Goal: Task Accomplishment & Management: Use online tool/utility

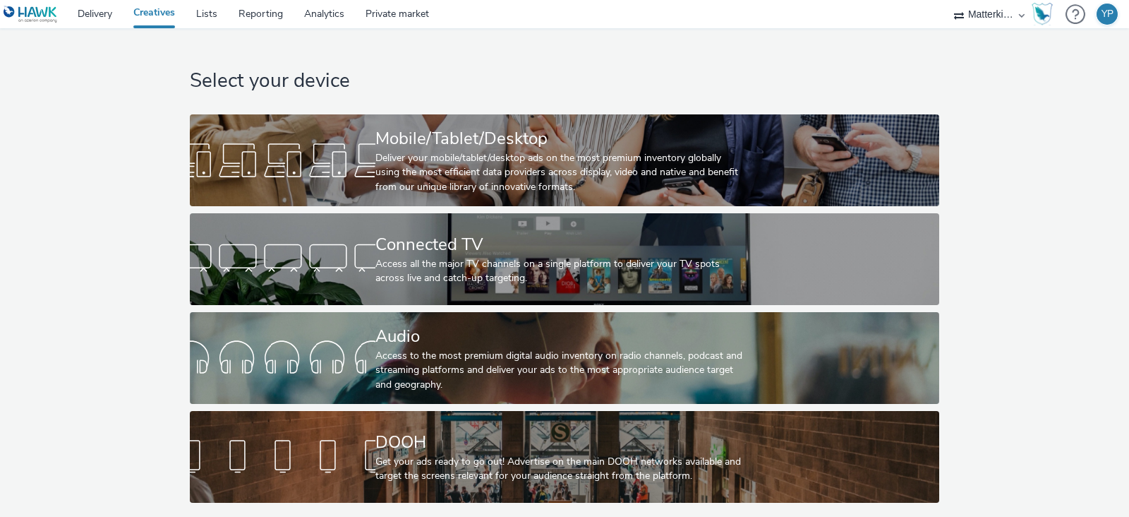
scroll to position [6, 0]
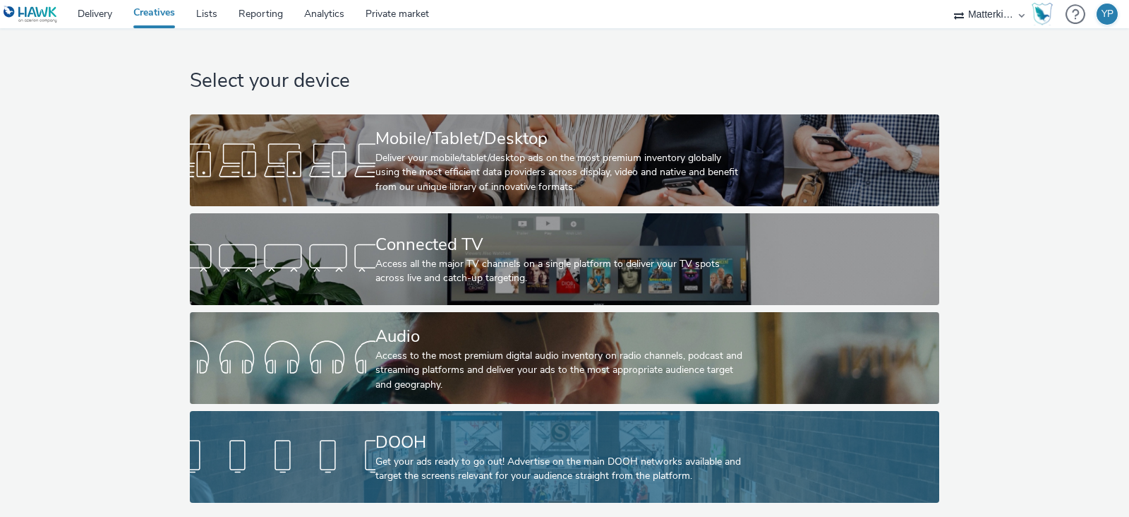
click at [458, 442] on div "DOOH" at bounding box center [561, 442] width 372 height 25
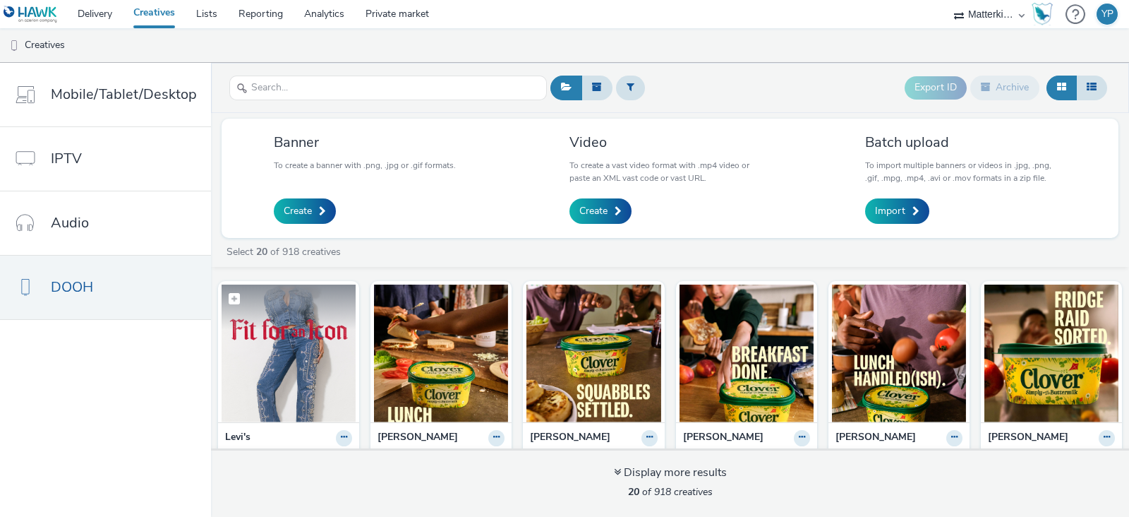
click at [327, 361] on img at bounding box center [289, 353] width 134 height 138
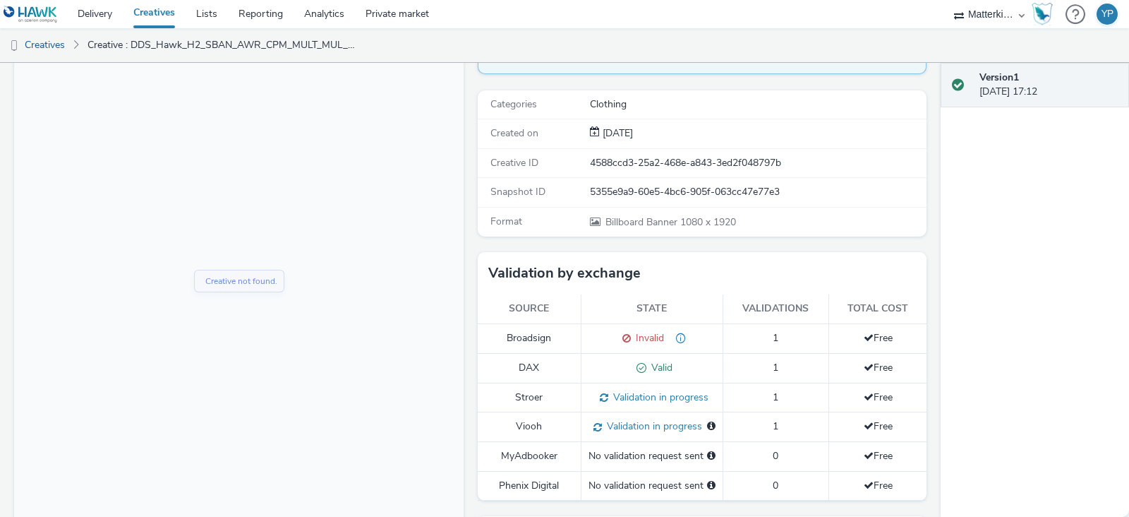
click at [553, 104] on div "Categories" at bounding box center [534, 104] width 111 height 14
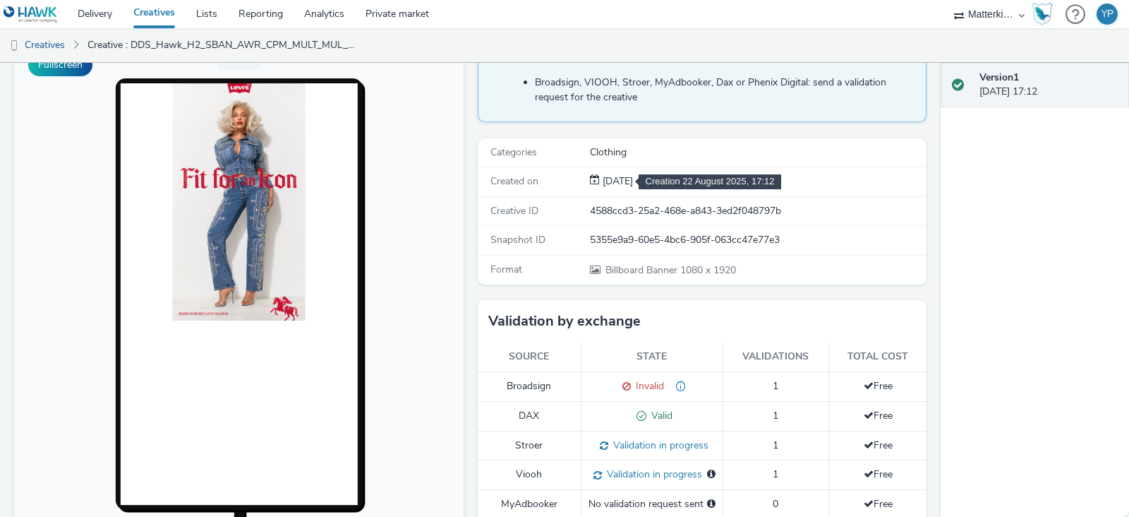
scroll to position [88, 0]
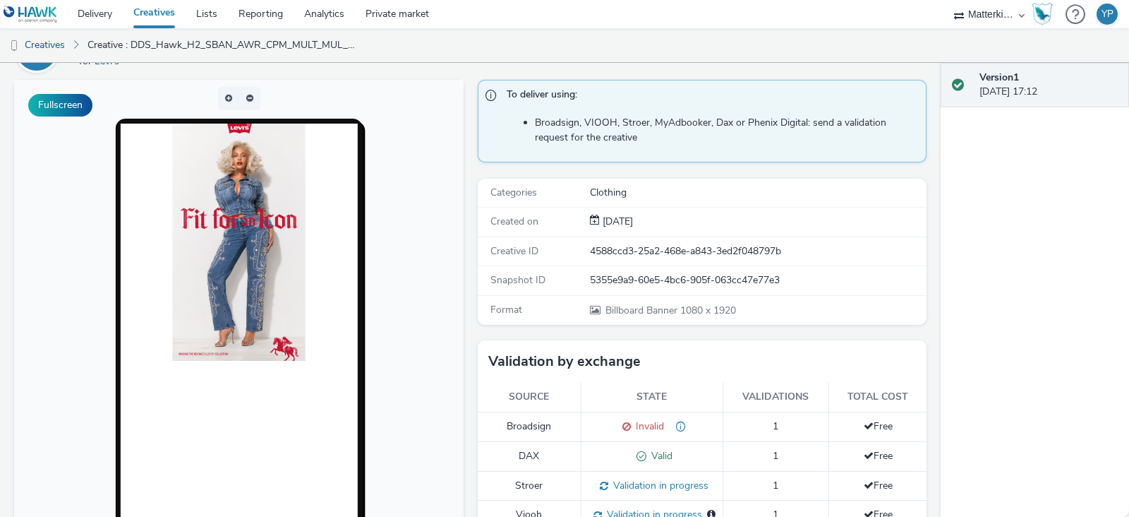
click at [619, 199] on div "Categories Clothing" at bounding box center [703, 193] width 450 height 29
click at [615, 253] on div "4588ccd3-25a2-468e-a843-3ed2f048797b" at bounding box center [758, 251] width 336 height 14
click at [600, 274] on div "5355e9a9-60e5-4bc6-905f-063cc47e77e3" at bounding box center [758, 280] width 336 height 14
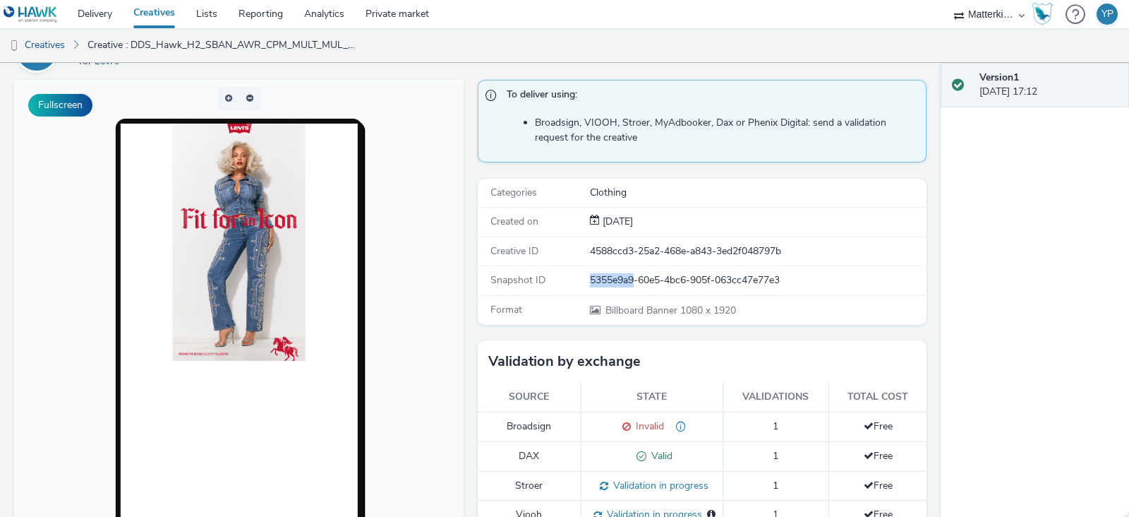
click at [600, 274] on div "5355e9a9-60e5-4bc6-905f-063cc47e77e3" at bounding box center [758, 280] width 336 height 14
click at [599, 315] on div "Format Billboard Banner 1080 x 1920" at bounding box center [703, 310] width 450 height 29
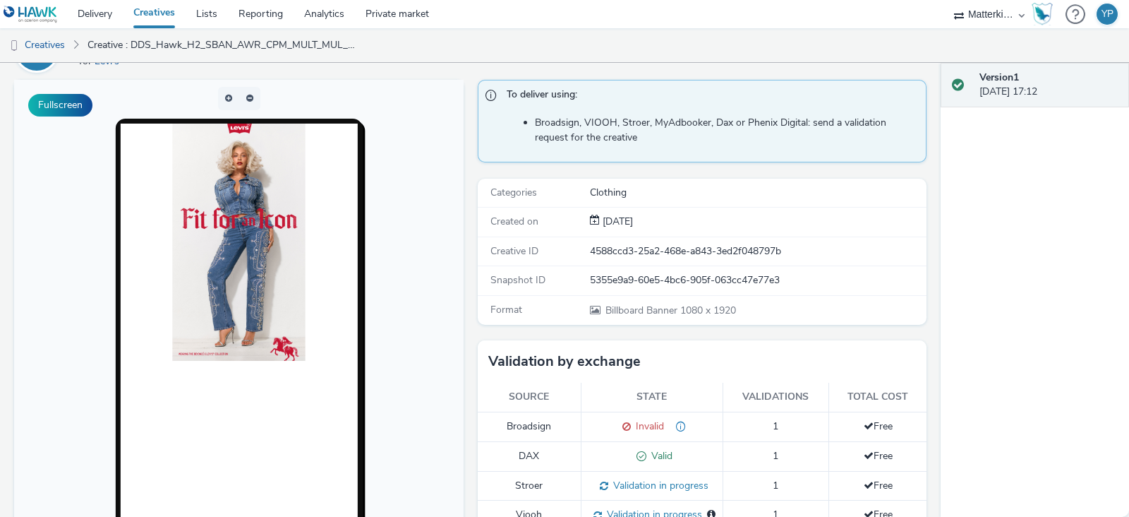
click at [529, 299] on div "Format Billboard Banner 1080 x 1920" at bounding box center [703, 310] width 450 height 29
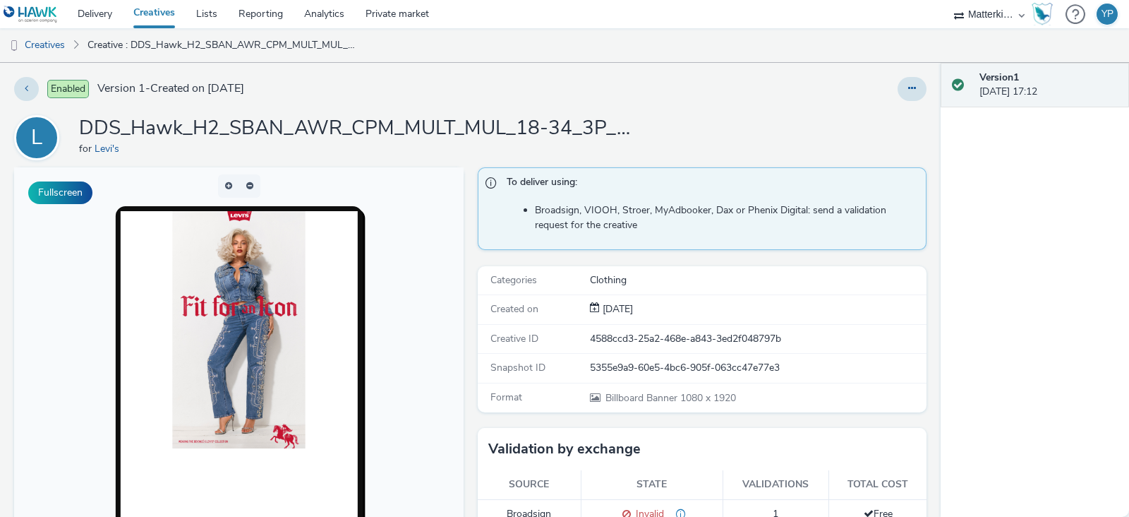
click at [229, 268] on img at bounding box center [238, 329] width 133 height 237
click at [572, 224] on li "Broadsign, VIOOH, Stroer, MyAdbooker, Dax or Phenix Digital: send a validation …" at bounding box center [727, 217] width 385 height 29
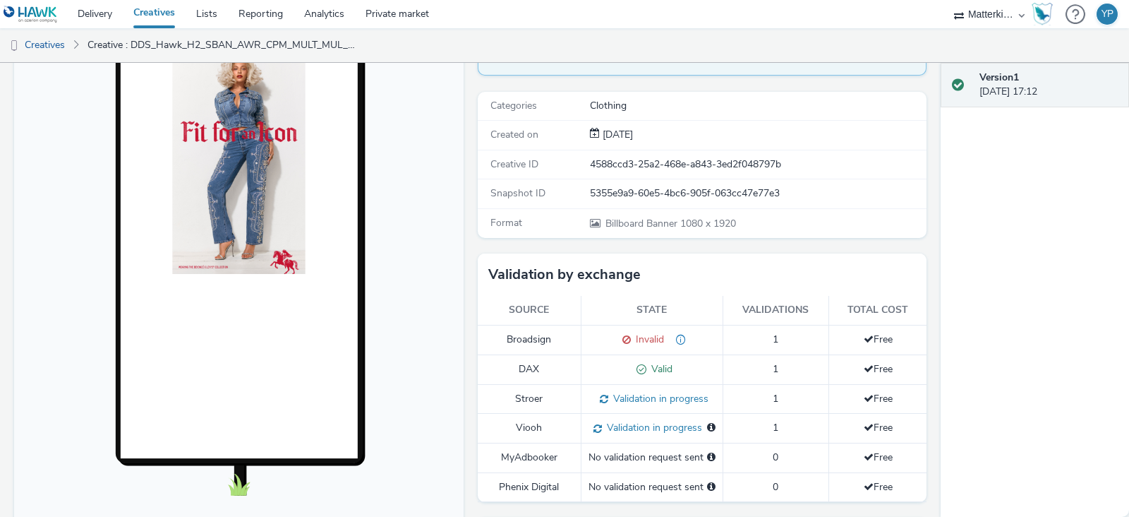
scroll to position [265, 0]
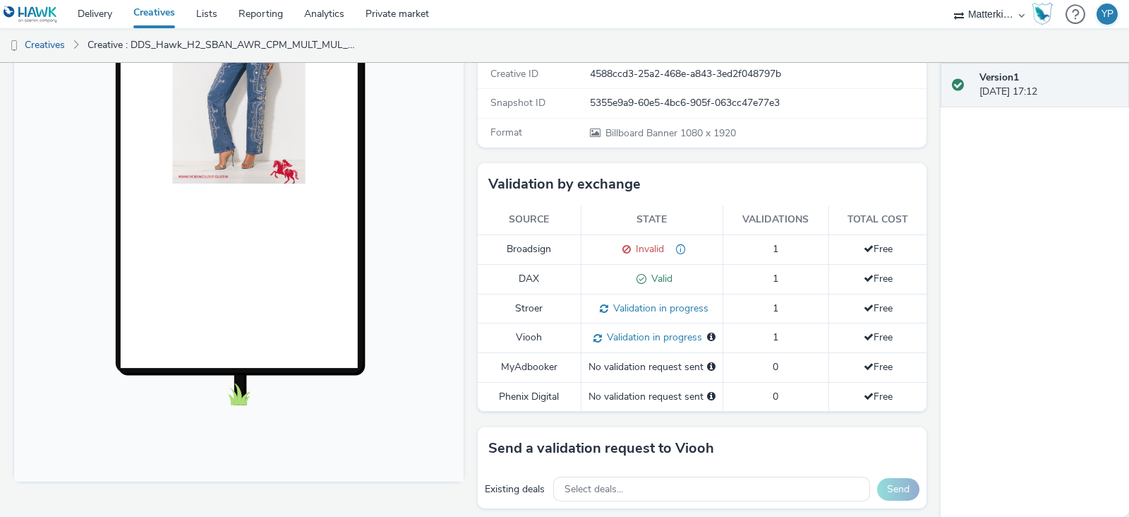
click at [642, 242] on span "Invalid" at bounding box center [647, 248] width 33 height 13
click at [673, 242] on span "please reduce file size to under 1mb" at bounding box center [675, 248] width 22 height 13
click at [636, 334] on span "Validation in progress" at bounding box center [652, 336] width 100 height 13
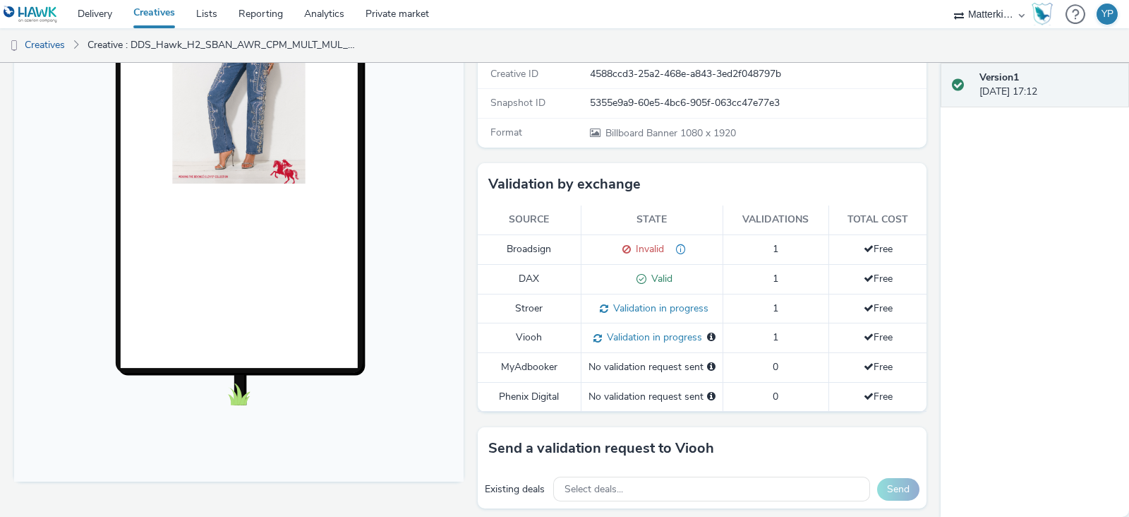
click at [519, 349] on td "Viooh" at bounding box center [530, 338] width 104 height 30
click at [627, 308] on span "Validation in progress" at bounding box center [658, 307] width 100 height 13
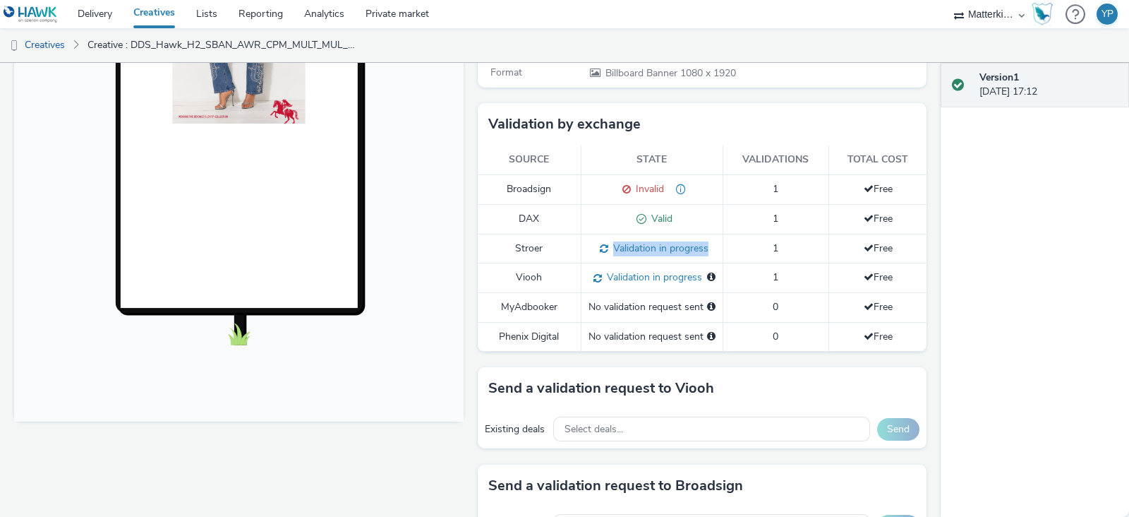
scroll to position [352, 0]
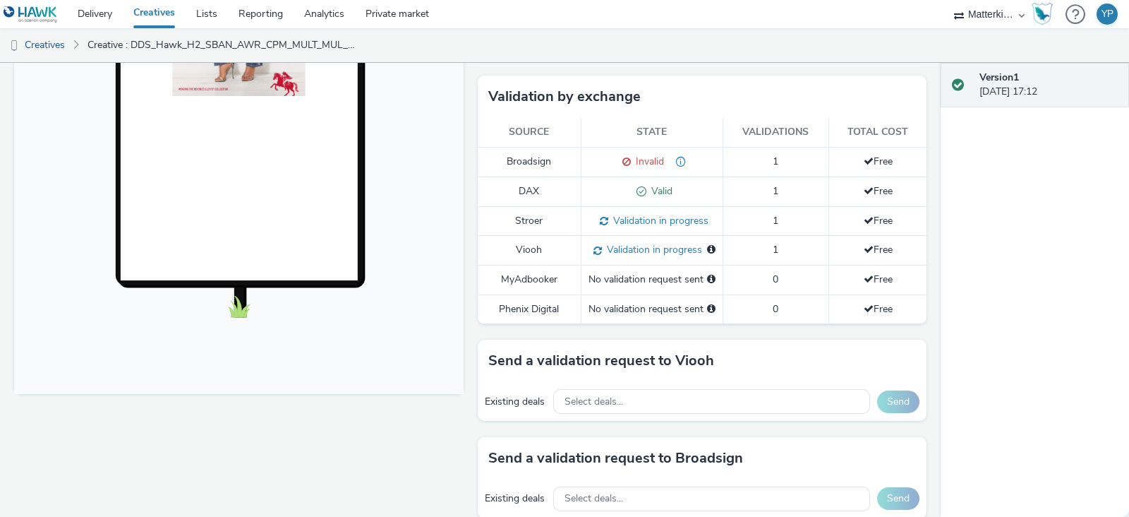
click at [542, 294] on td "MyAdbooker" at bounding box center [530, 279] width 104 height 29
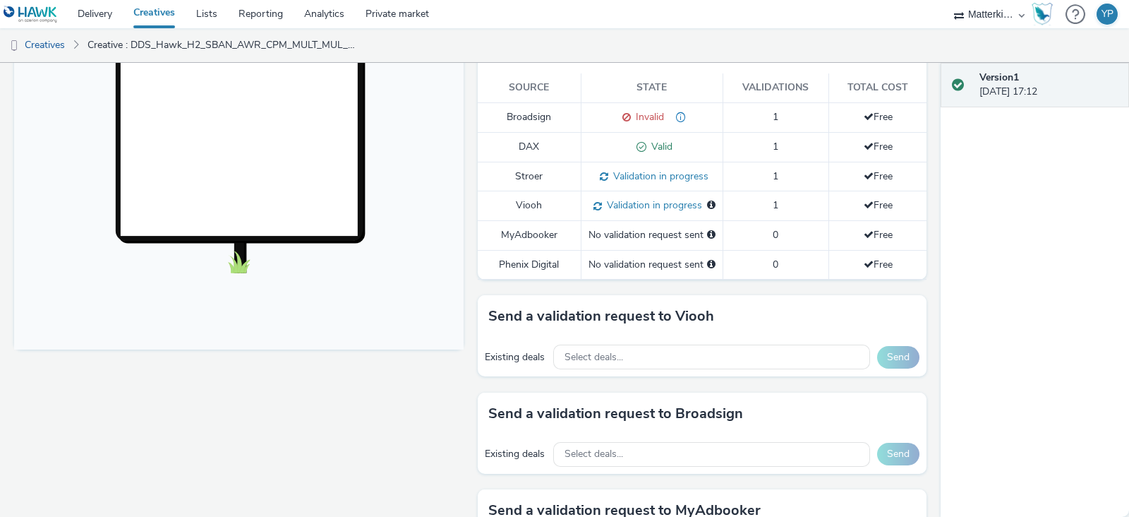
scroll to position [308, 0]
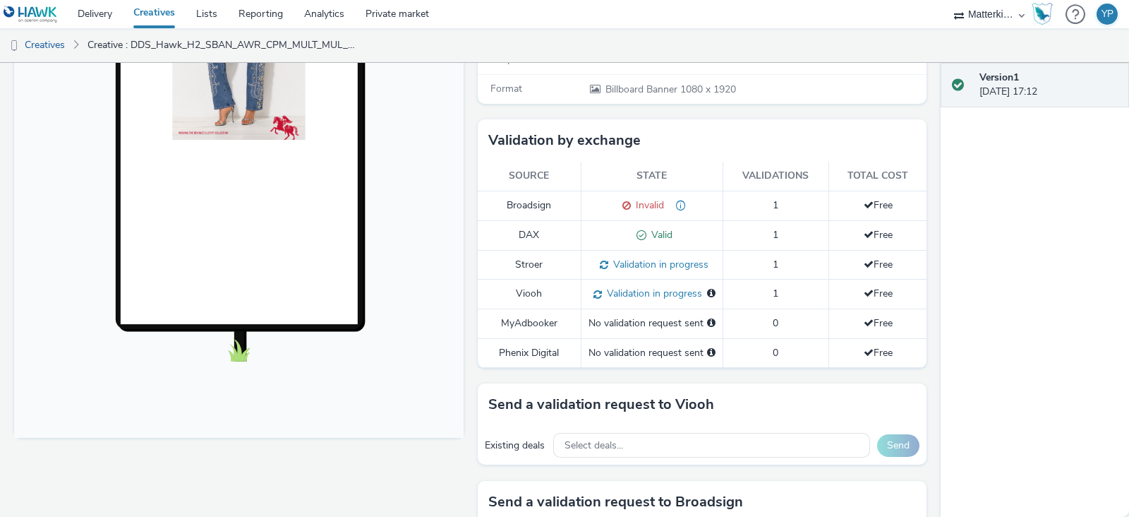
click at [650, 258] on span "Validation in progress" at bounding box center [658, 264] width 100 height 13
click at [645, 287] on span "Validation in progress" at bounding box center [652, 293] width 100 height 13
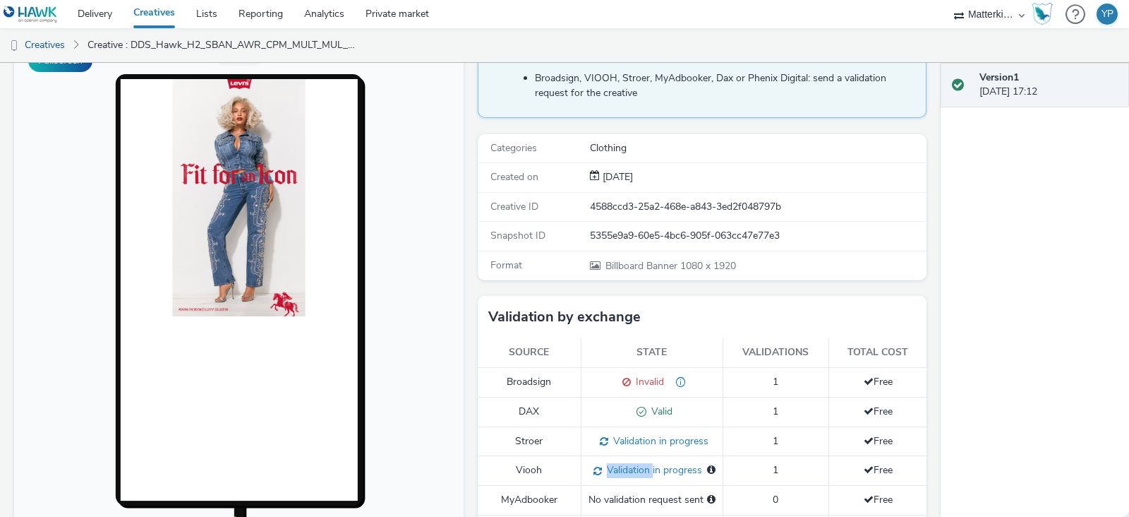
scroll to position [44, 0]
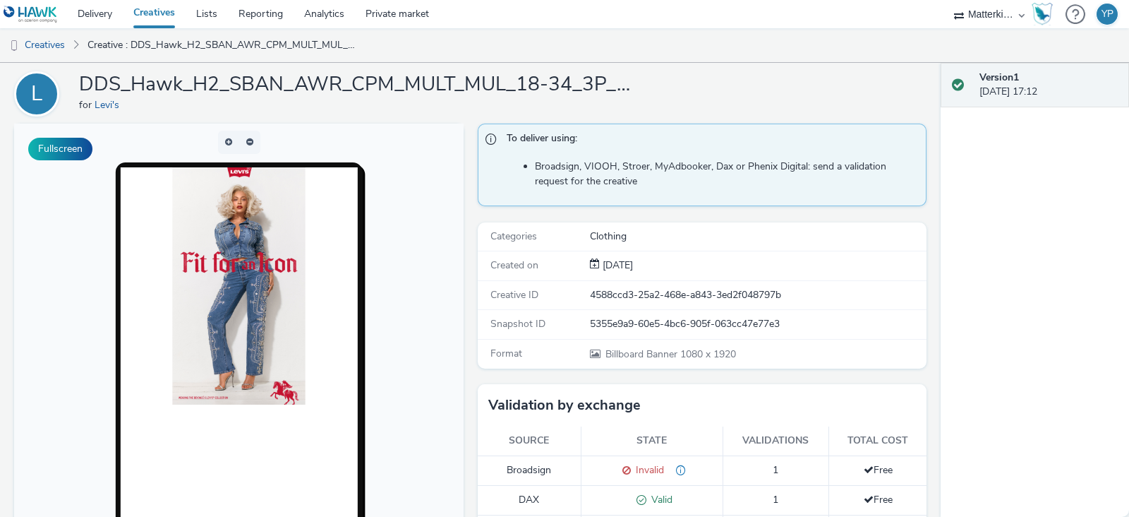
click at [644, 298] on div "4588ccd3-25a2-468e-a843-3ed2f048797b" at bounding box center [758, 295] width 336 height 14
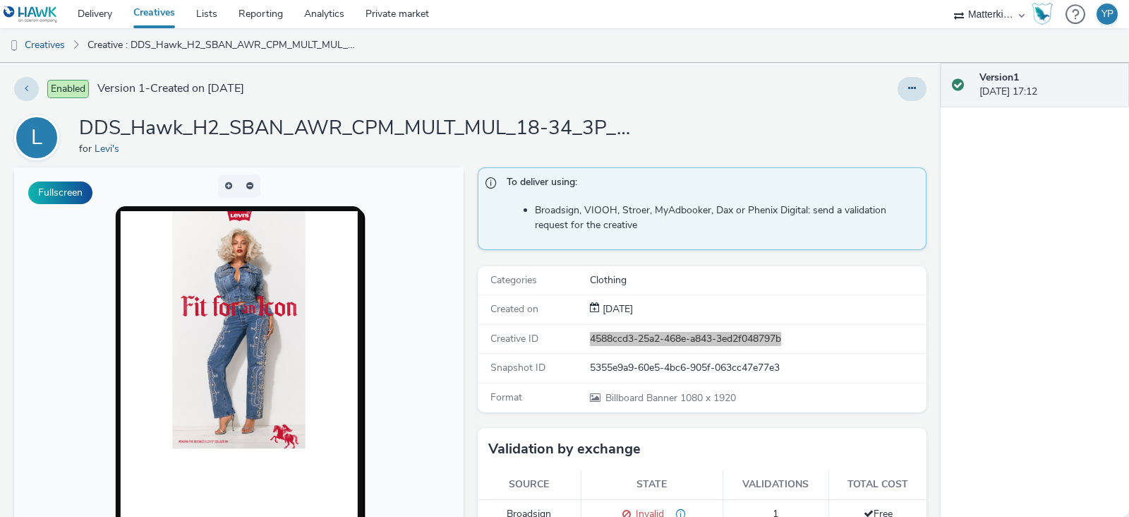
click at [172, 311] on img at bounding box center [238, 329] width 133 height 237
click at [173, 311] on img at bounding box center [238, 329] width 133 height 237
click at [908, 87] on icon at bounding box center [912, 88] width 8 height 10
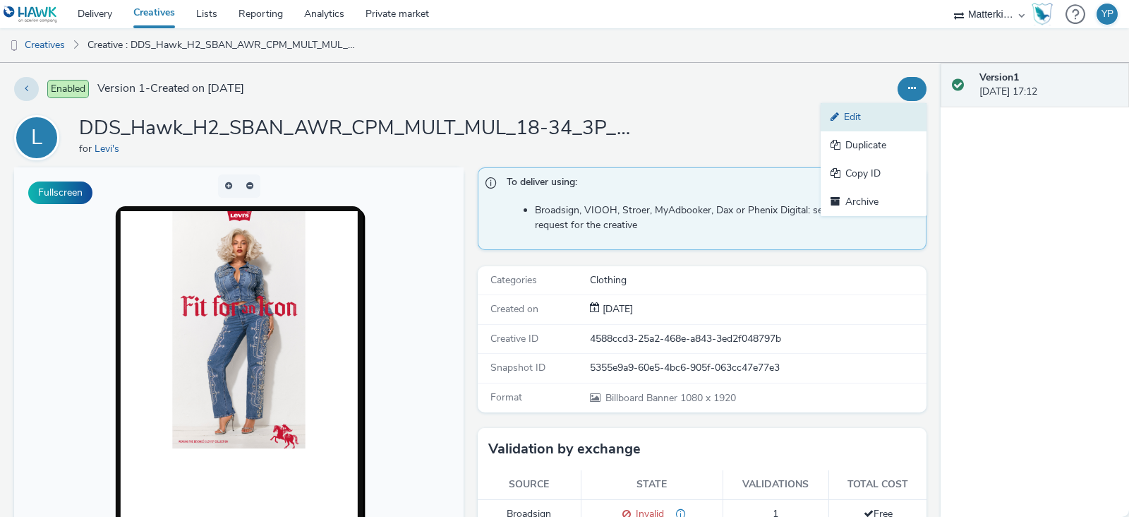
click at [884, 114] on link "Edit" at bounding box center [874, 117] width 106 height 28
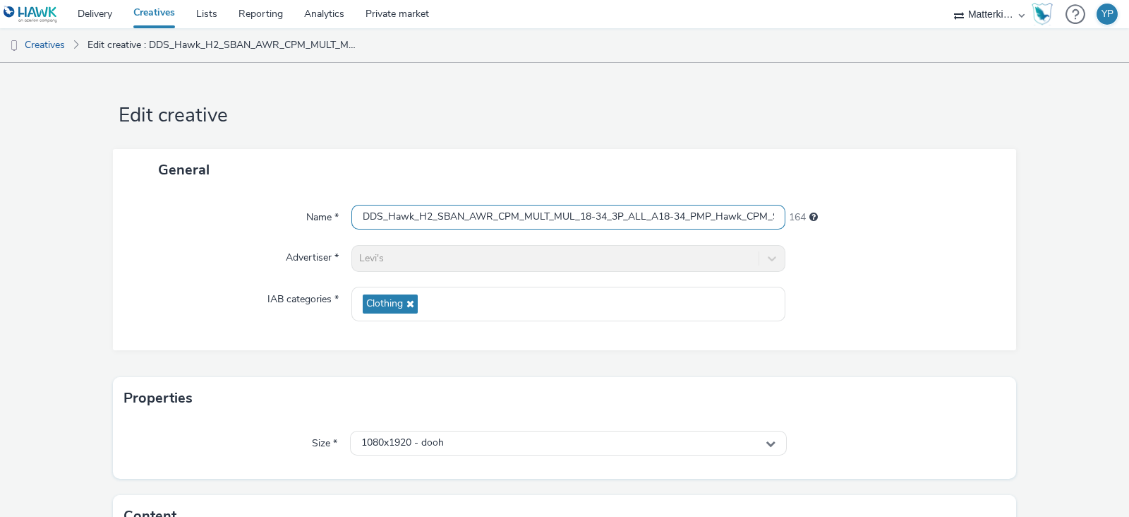
click at [525, 216] on input "DDS_Hawk_H2_SBAN_AWR_CPM_MULT_MUL_18-34_3P_ALL_A18-34_PMP_Hawk_CPM_SSD_1x1_NA_N…" at bounding box center [568, 217] width 434 height 25
drag, startPoint x: 525, startPoint y: 217, endPoint x: 902, endPoint y: 233, distance: 377.2
click at [902, 233] on div "Name * DDS_Hawk_H2_SBAN_AWR_CPM_MULT_MUL_18-34_3P_ALL_A18-34_PMP_Hawk_CPM_SSD_1…" at bounding box center [564, 270] width 903 height 159
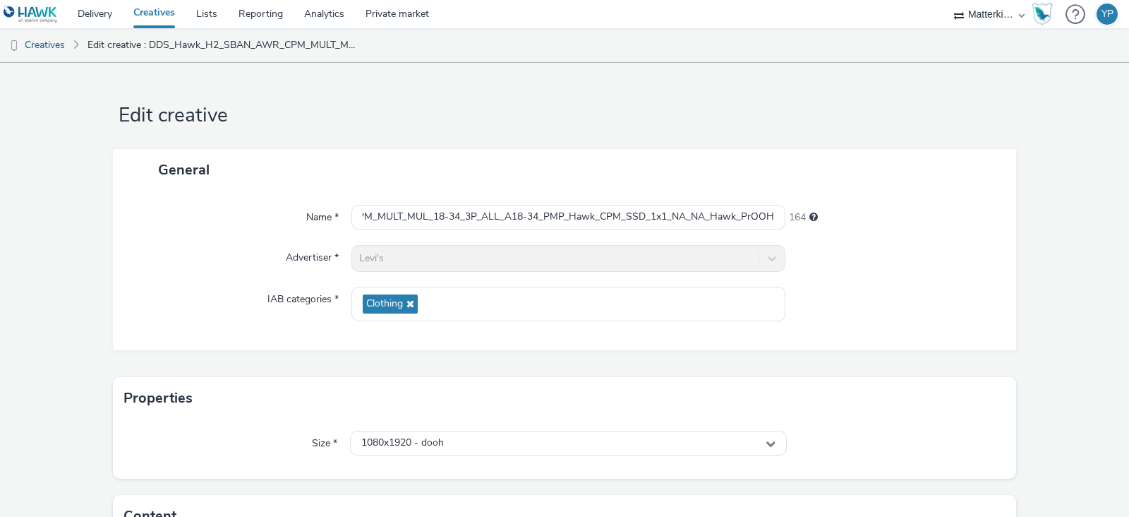
scroll to position [0, 0]
click at [902, 233] on div "Name * DDS_Hawk_H2_SBAN_AWR_CPM_MULT_MUL_18-34_3P_ALL_A18-34_PMP_Hawk_CPM_SSD_1…" at bounding box center [564, 270] width 903 height 159
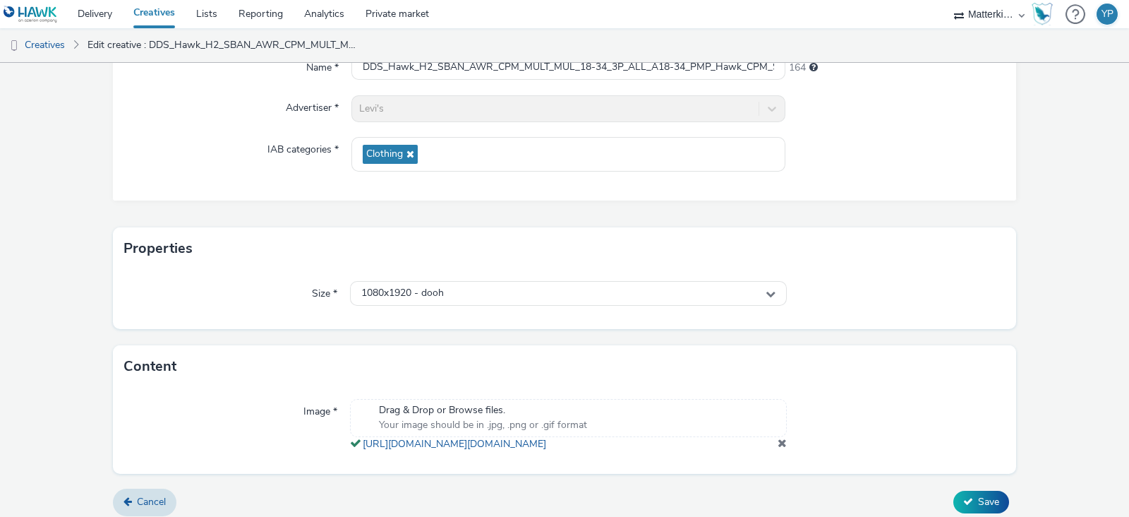
scroll to position [172, 0]
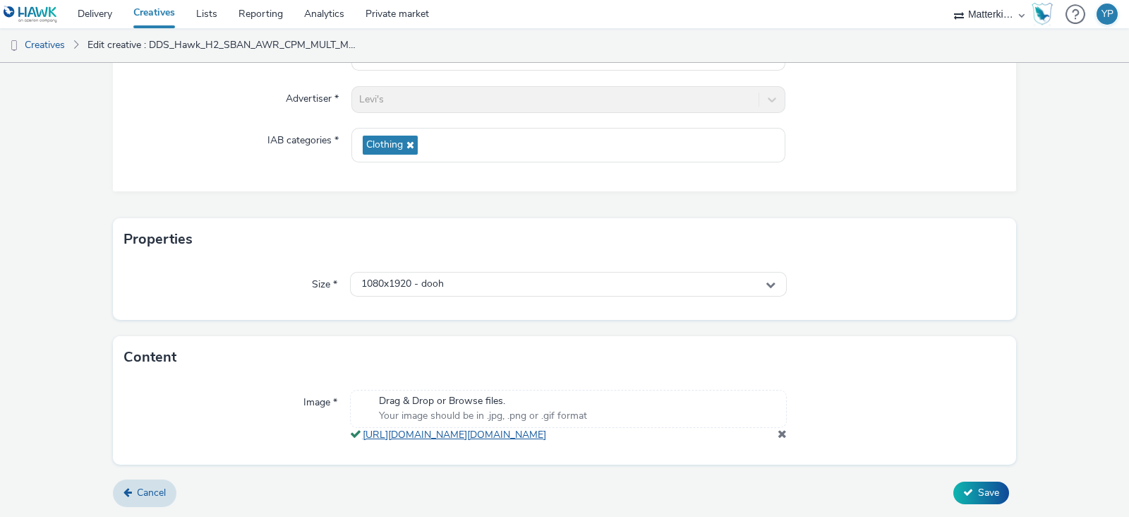
click at [501, 428] on link "[URL][DOMAIN_NAME][DOMAIN_NAME]" at bounding box center [457, 434] width 189 height 13
click at [159, 483] on link "Cancel" at bounding box center [145, 492] width 64 height 27
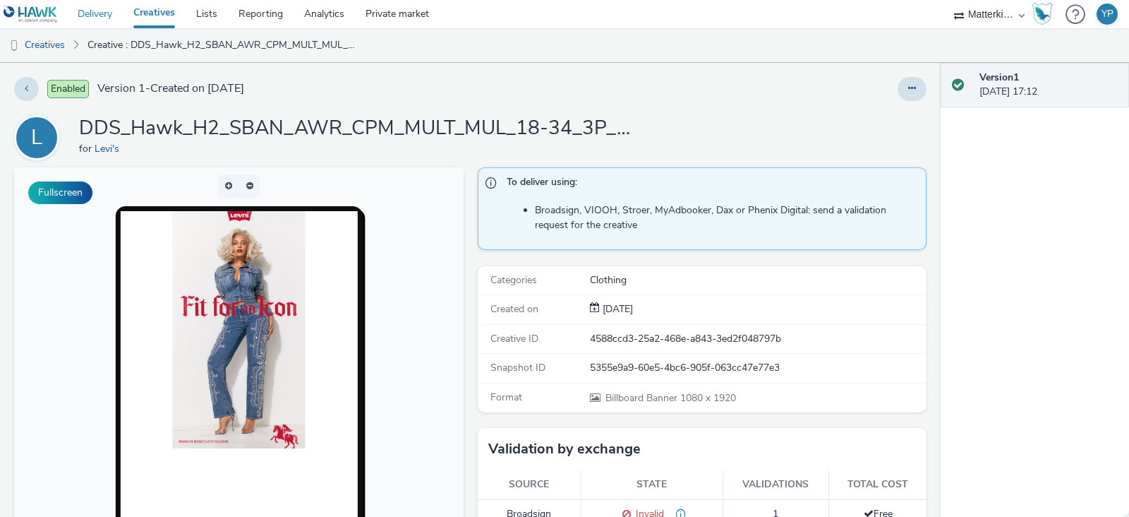
click at [115, 11] on link "Delivery" at bounding box center [95, 14] width 56 height 28
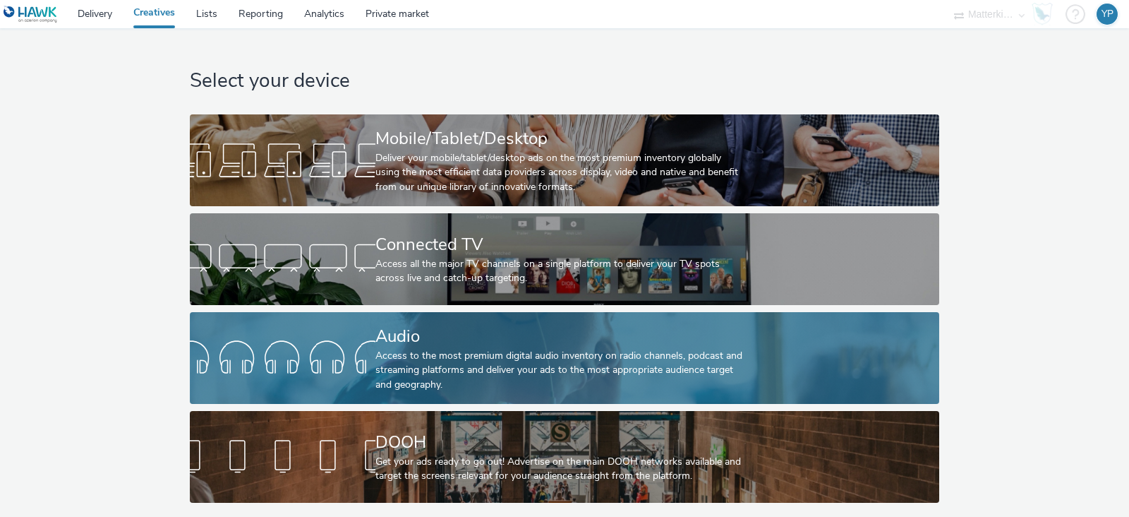
scroll to position [6, 0]
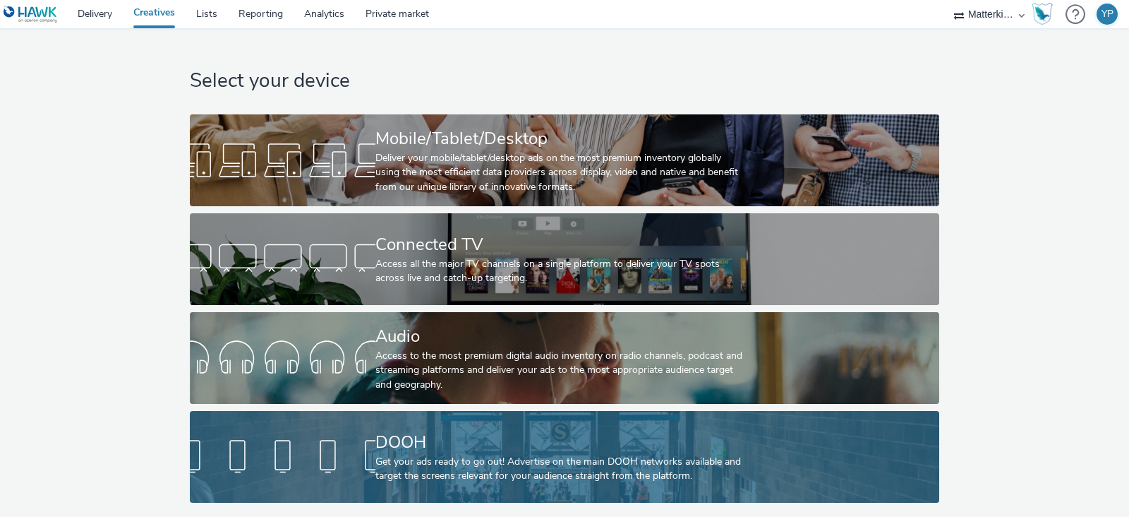
click at [483, 454] on div "Get your ads ready to go out! Advertise on the main DOOH networks available and…" at bounding box center [561, 468] width 372 height 29
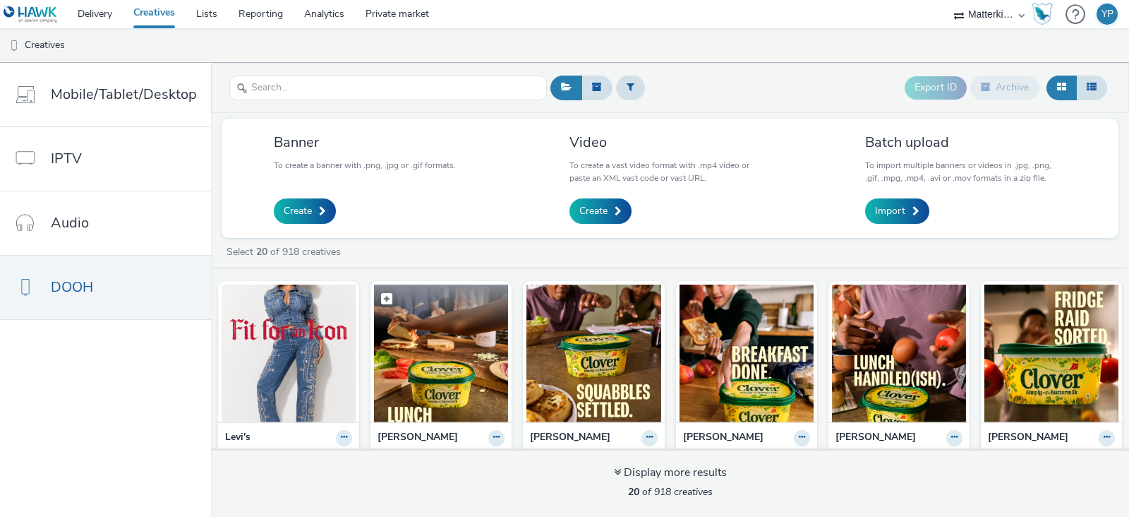
click at [473, 358] on img at bounding box center [441, 353] width 134 height 138
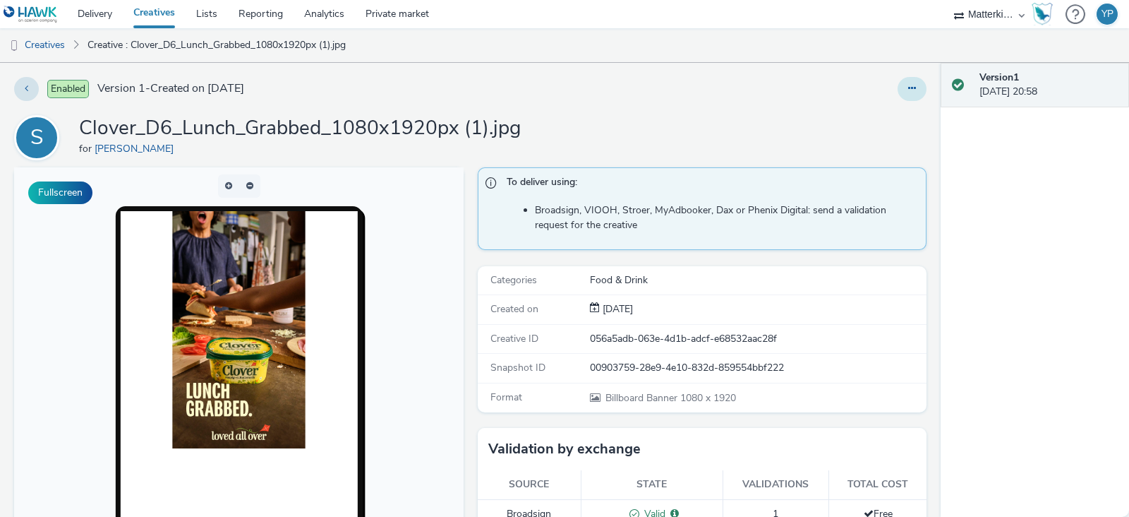
click at [908, 86] on icon at bounding box center [912, 88] width 8 height 10
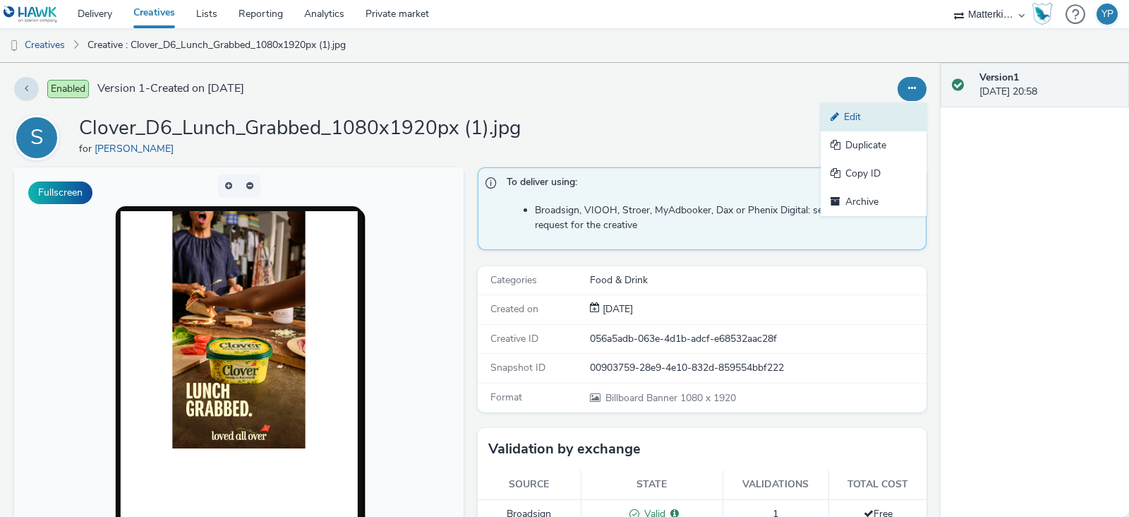
click at [862, 109] on link "Edit" at bounding box center [874, 117] width 106 height 28
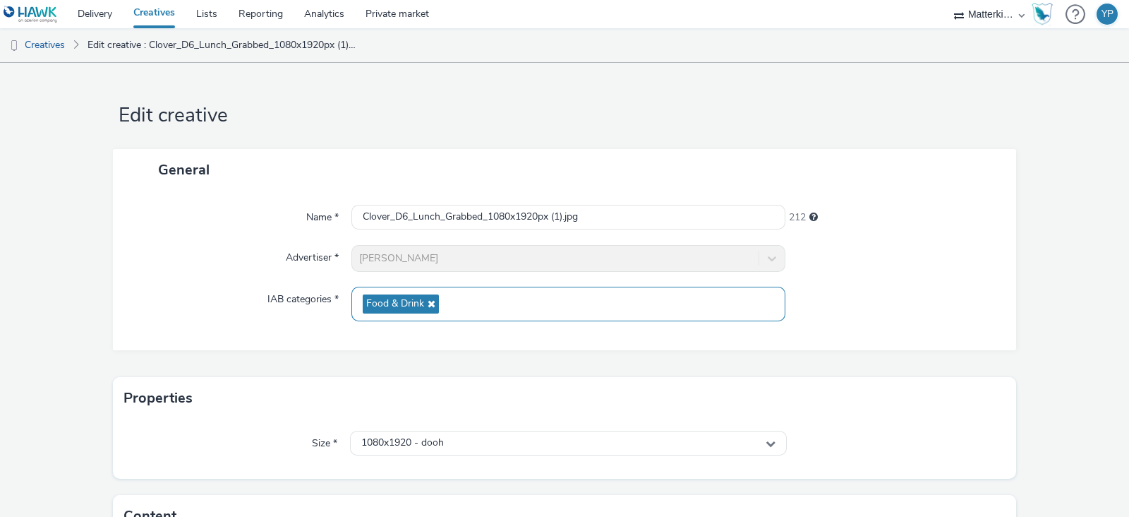
scroll to position [172, 0]
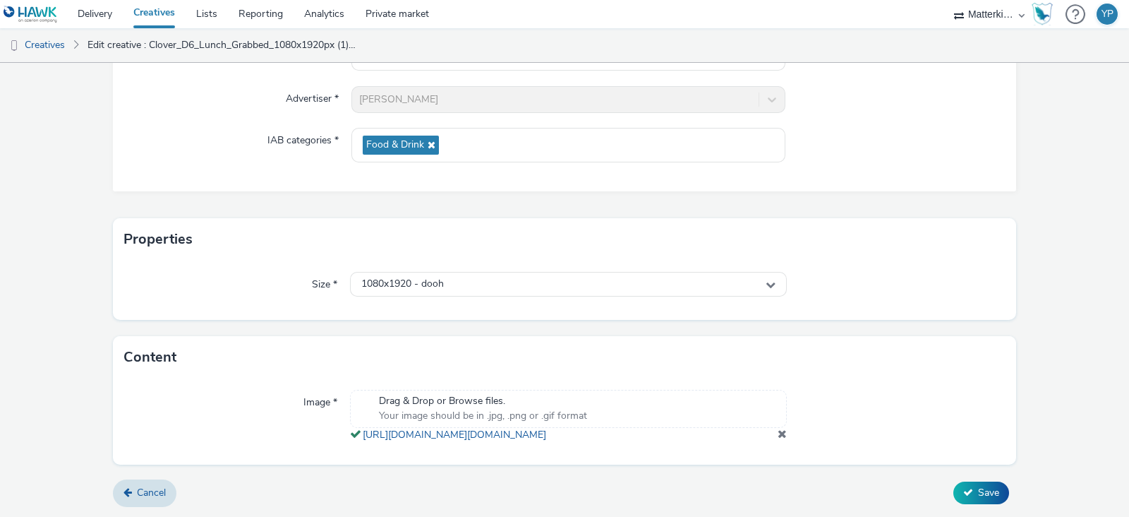
click at [434, 394] on span "Drag & Drop or Browse files." at bounding box center [483, 401] width 208 height 14
click at [552, 428] on link "https://tabmo-cdn.s3.eu-west-1.amazonaws.com/hawk.tabmo.io/organizations/16102c…" at bounding box center [457, 434] width 189 height 13
click at [151, 479] on link "Cancel" at bounding box center [145, 492] width 64 height 27
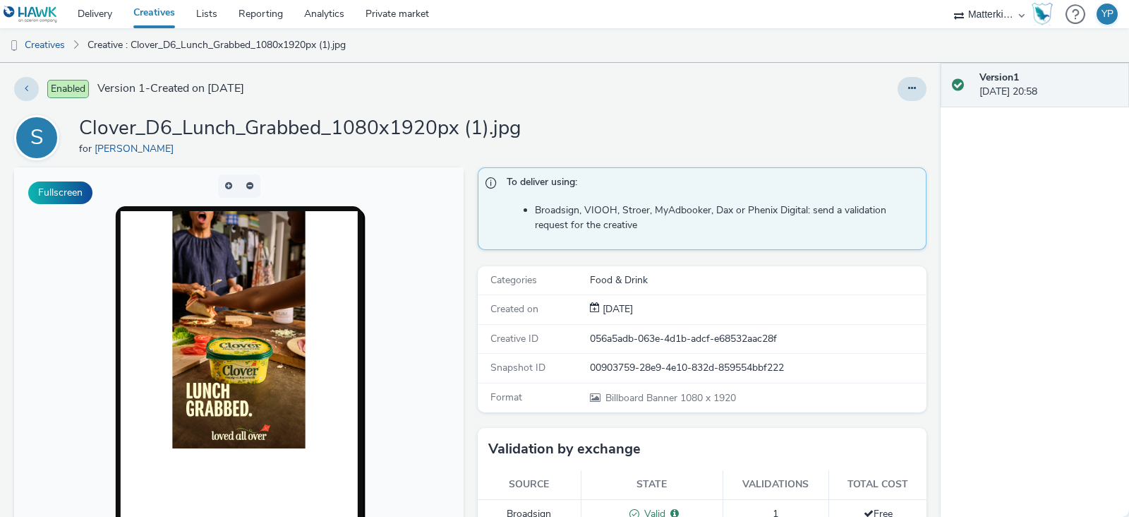
click at [171, 4] on link "Creatives" at bounding box center [154, 14] width 63 height 28
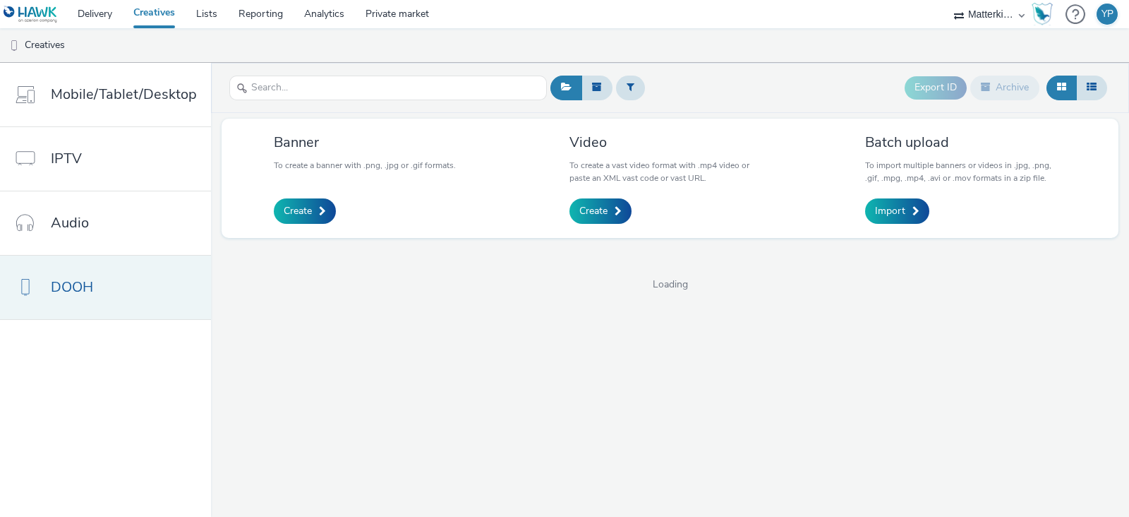
click at [141, 299] on link "DOOH" at bounding box center [105, 287] width 211 height 64
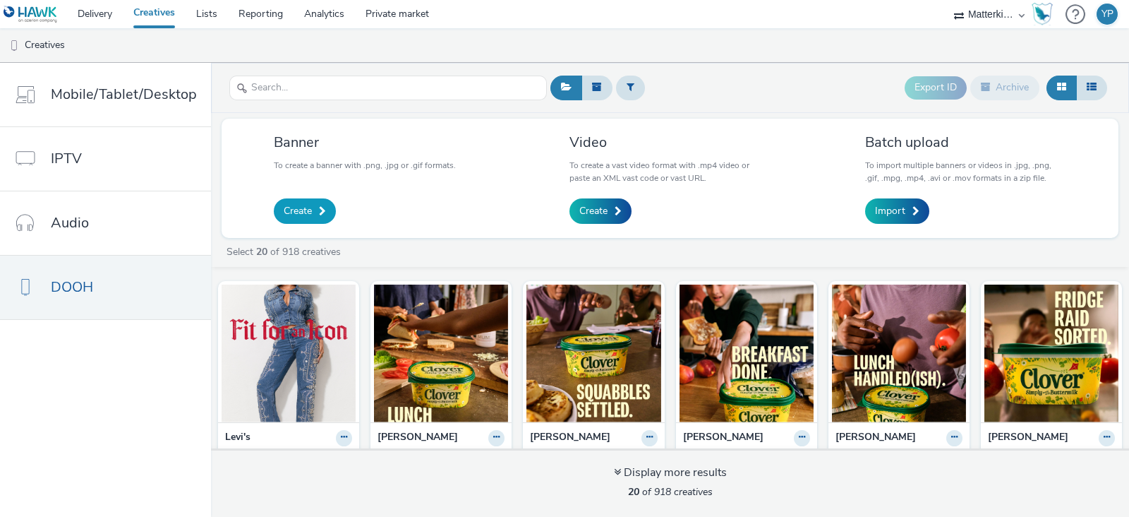
click at [299, 213] on span "Create" at bounding box center [298, 211] width 28 height 14
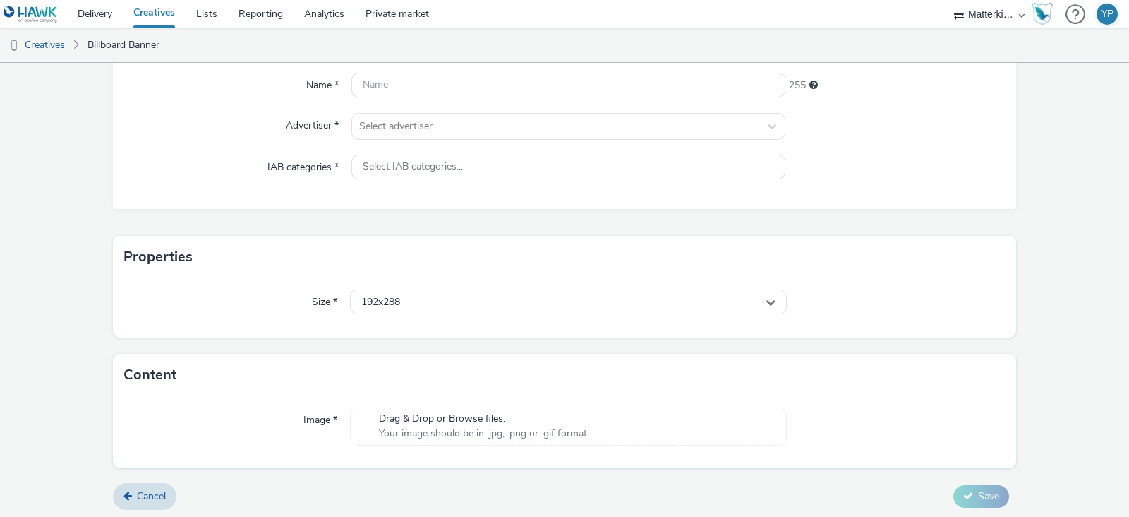
scroll to position [135, 0]
click at [421, 416] on span "Drag & Drop or Browse files." at bounding box center [483, 416] width 208 height 14
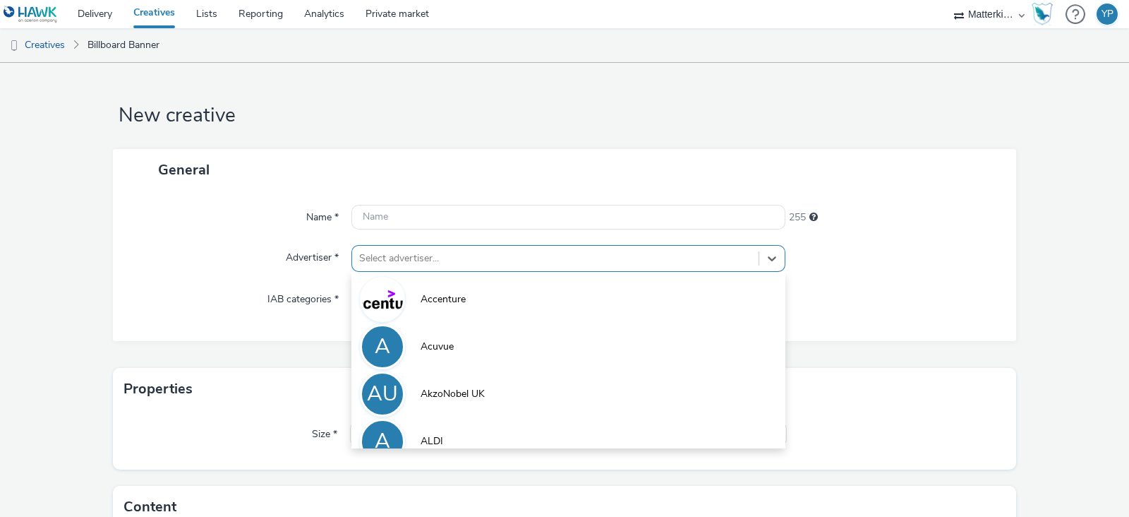
click at [409, 255] on div "option Accenture focused, 1 of 10. 10 results available. Use Up and Down to cho…" at bounding box center [568, 258] width 434 height 27
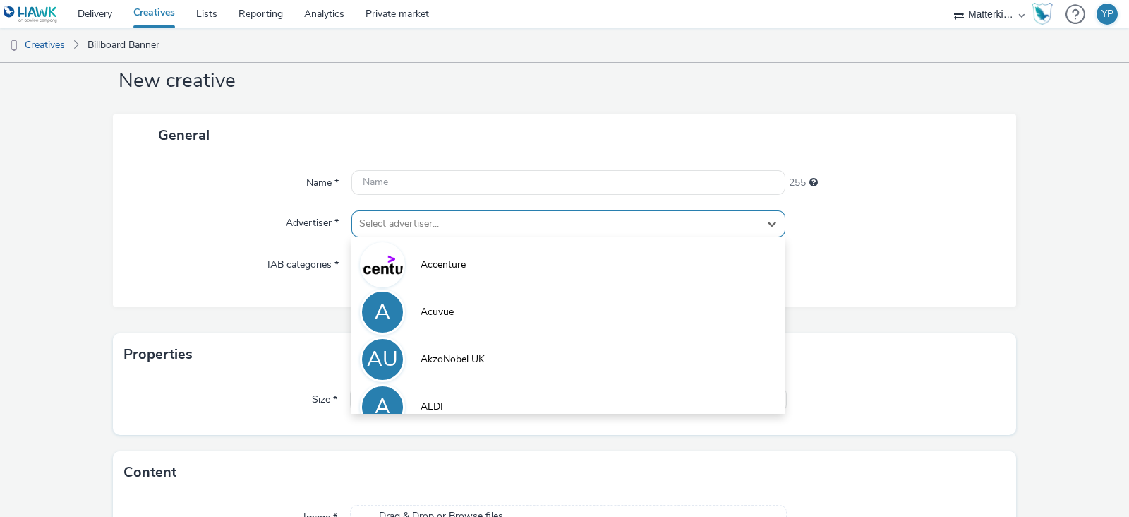
scroll to position [35, 0]
click at [313, 241] on div "Name * 255 Advertiser * option Accenture focused, 1 of 10. 10 results available…" at bounding box center [564, 231] width 903 height 150
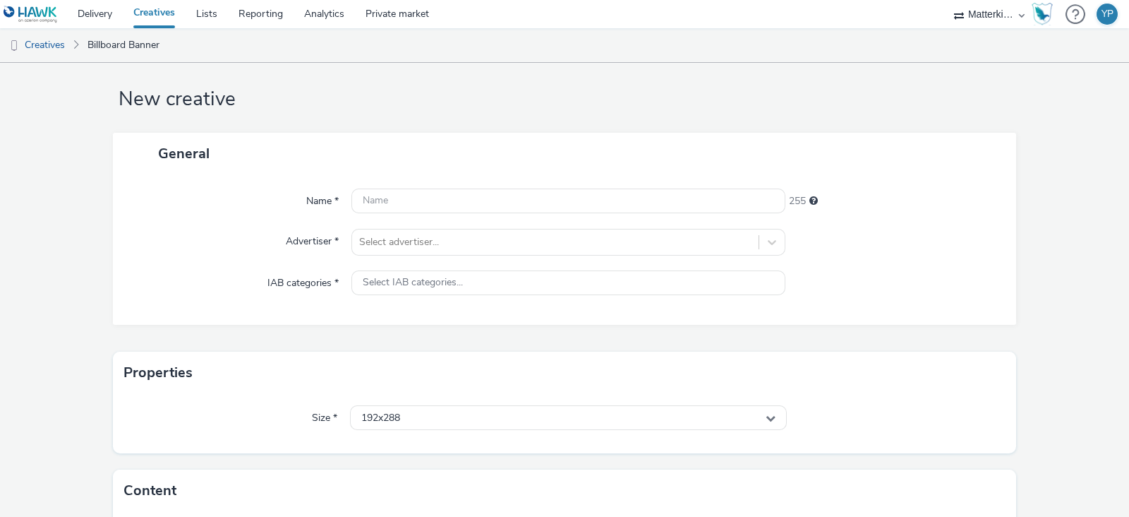
scroll to position [0, 0]
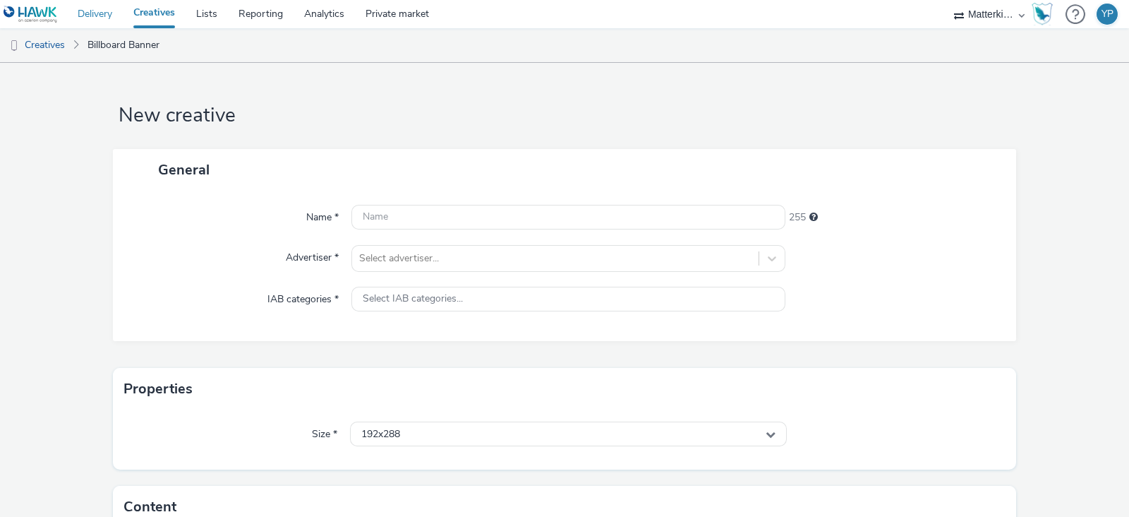
click at [119, 26] on link "Delivery" at bounding box center [95, 14] width 56 height 28
